Goal: Information Seeking & Learning: Learn about a topic

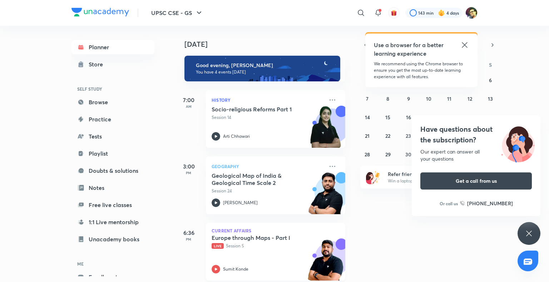
click at [284, 257] on div "Europe through Maps - Part I Live Session 5 Sumit Konde" at bounding box center [268, 253] width 112 height 39
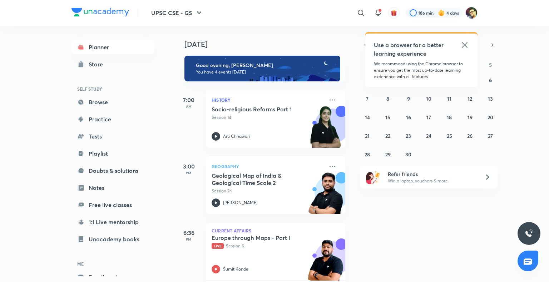
click at [463, 45] on icon at bounding box center [464, 45] width 9 height 9
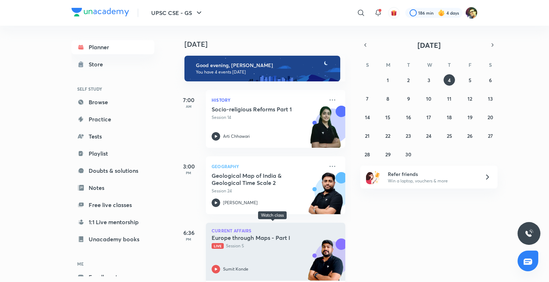
click at [240, 246] on p "Live Session 5" at bounding box center [268, 246] width 112 height 6
